Goal: Navigation & Orientation: Find specific page/section

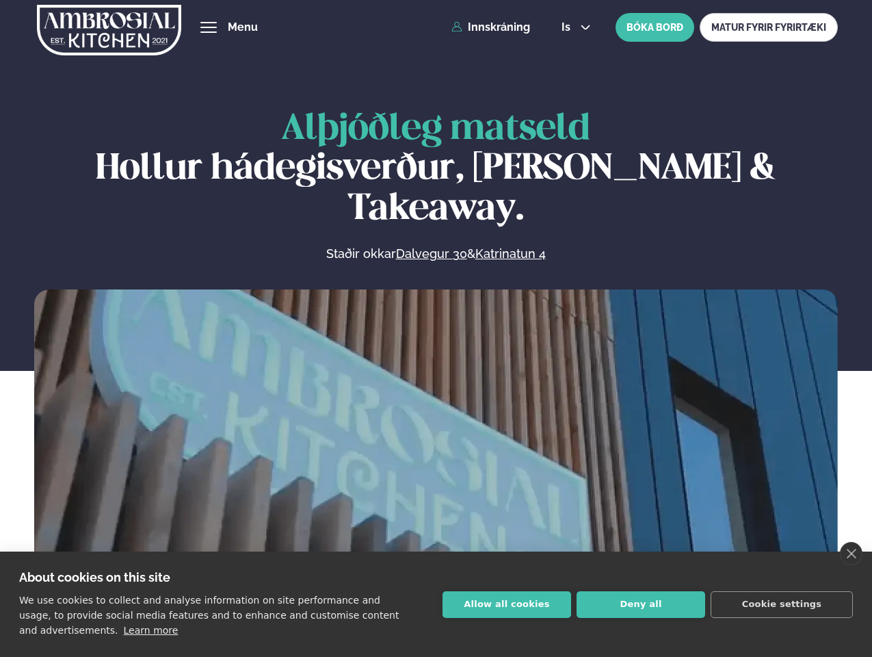
click at [851, 553] on link "close" at bounding box center [851, 553] width 23 height 23
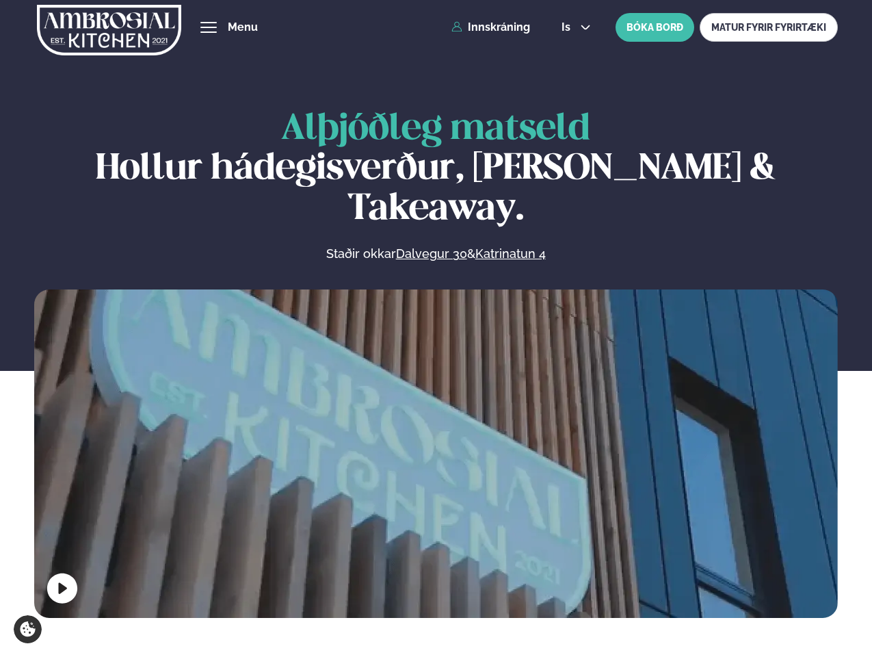
click at [209, 27] on span "hamburger" at bounding box center [208, 27] width 12 height 12
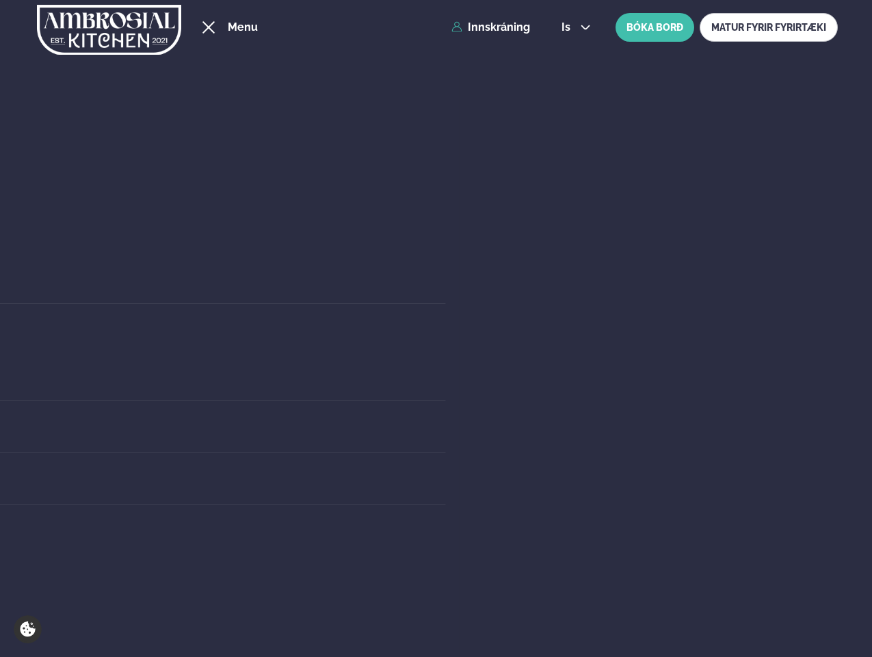
click at [575, 27] on span "is" at bounding box center [568, 27] width 13 height 11
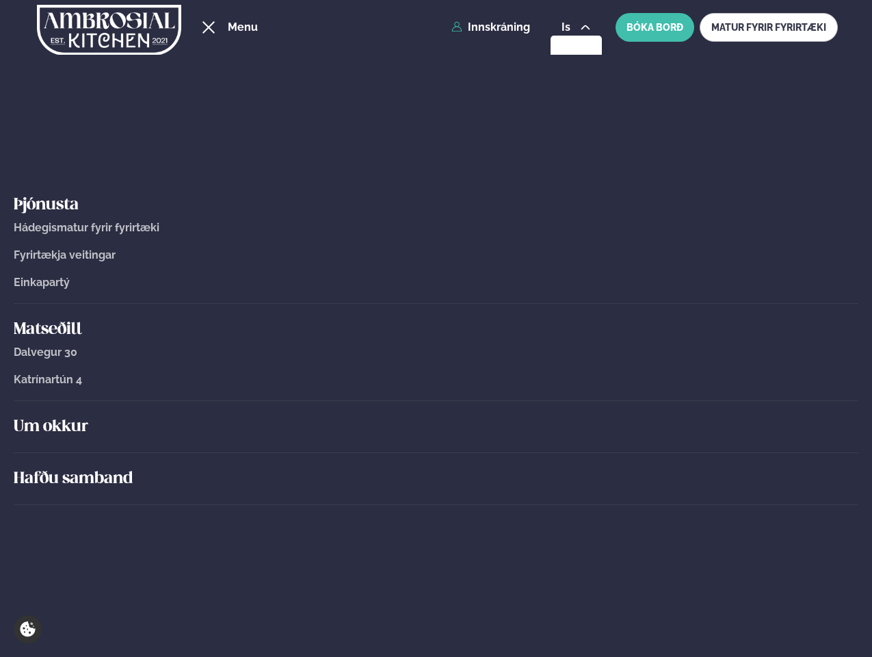
click at [436, 450] on div "Um okkur" at bounding box center [436, 427] width 845 height 52
